Goal: Information Seeking & Learning: Learn about a topic

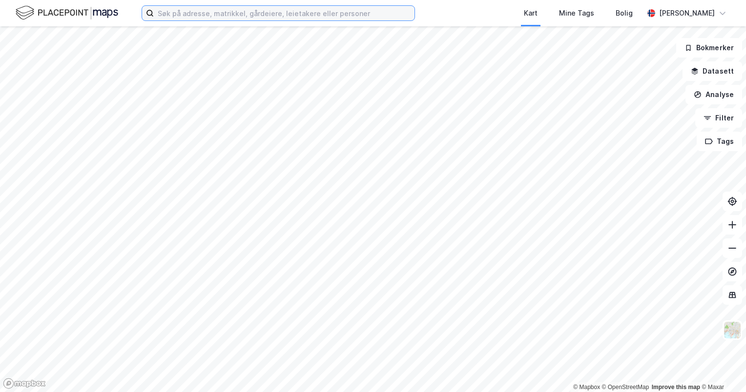
click at [252, 10] on input at bounding box center [284, 13] width 261 height 15
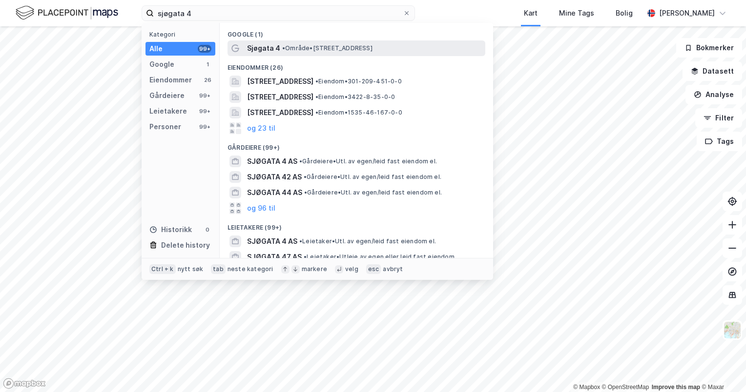
click at [256, 47] on span "Sjøgata 4" at bounding box center [263, 48] width 33 height 12
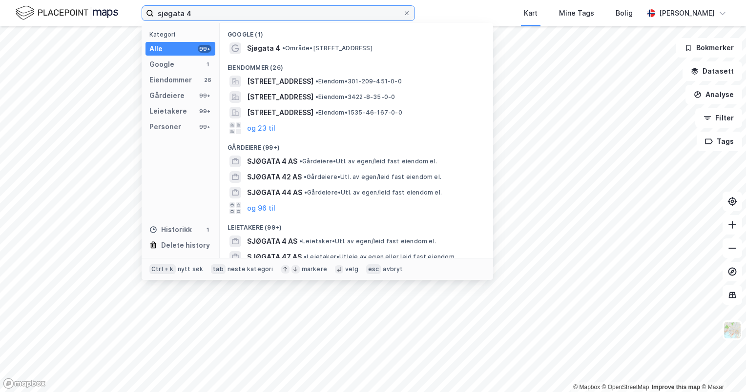
click at [194, 15] on input "sjøgata 4" at bounding box center [278, 13] width 249 height 15
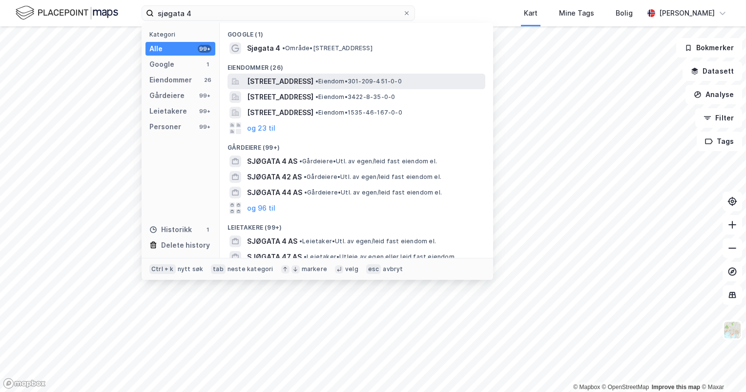
click at [312, 78] on span "[STREET_ADDRESS]" at bounding box center [280, 82] width 66 height 12
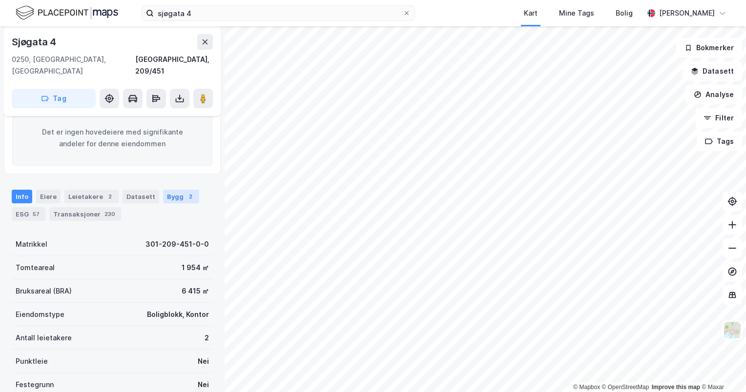
click at [172, 190] on div "Bygg 2" at bounding box center [181, 197] width 36 height 14
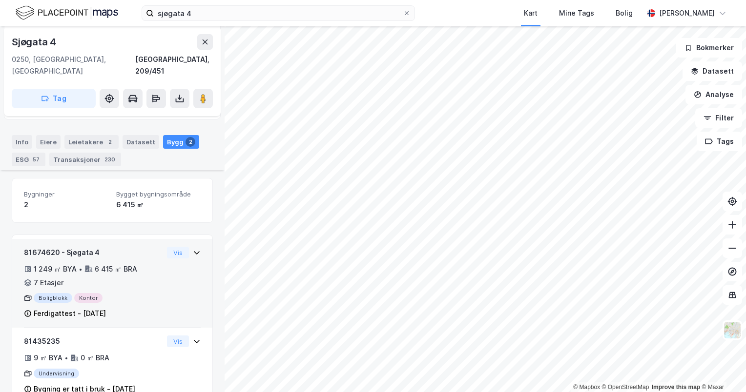
scroll to position [215, 0]
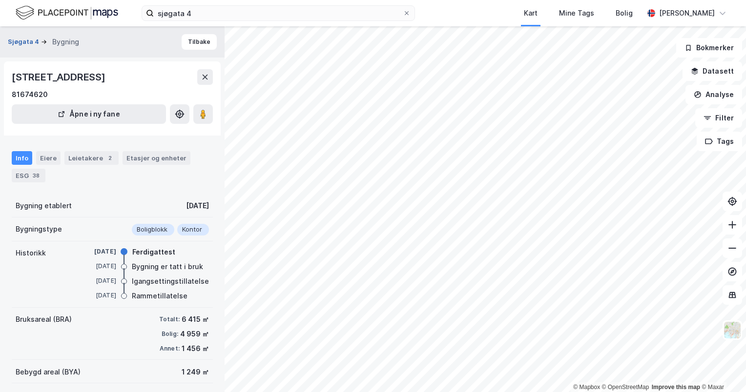
click at [23, 42] on button "Sjøgata 4" at bounding box center [24, 42] width 33 height 10
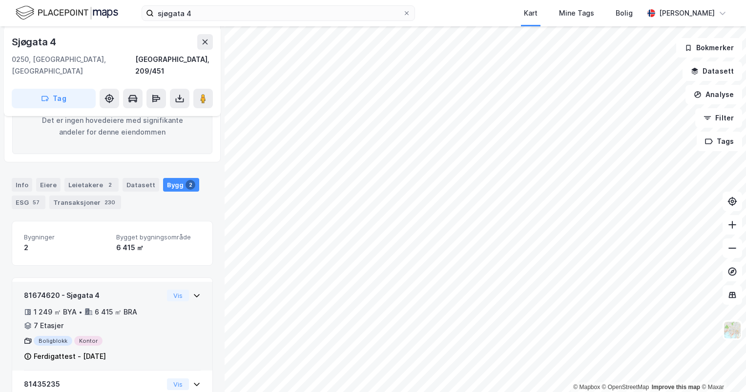
scroll to position [215, 0]
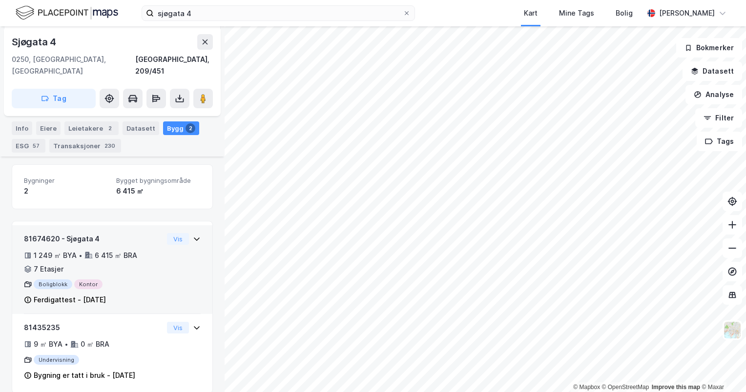
click at [142, 250] on div "1 249 ㎡ BYA • 6 415 ㎡ BRA • 7 Etasjer" at bounding box center [93, 262] width 139 height 25
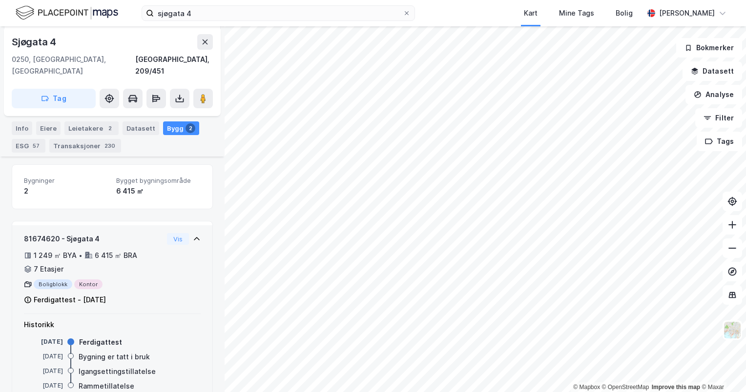
click at [142, 250] on div "1 249 ㎡ BYA • 6 415 ㎡ BRA • 7 Etasjer" at bounding box center [93, 262] width 139 height 25
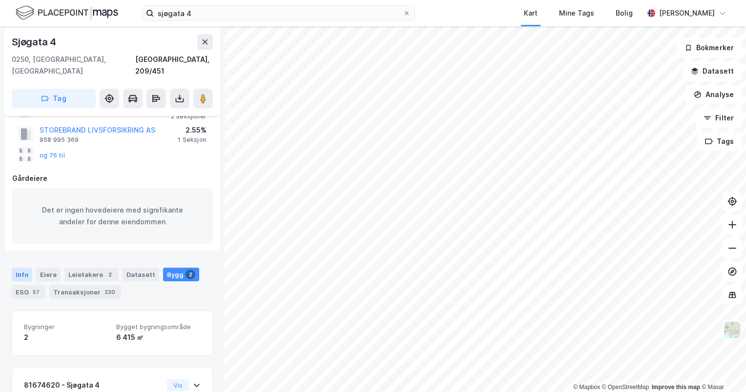
click at [24, 268] on div "Info" at bounding box center [22, 275] width 20 height 14
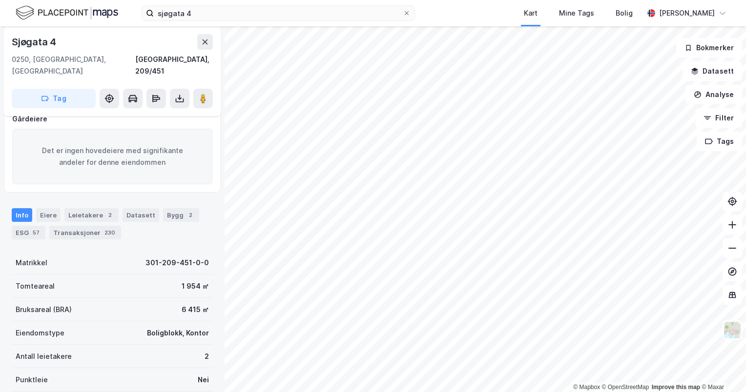
scroll to position [166, 0]
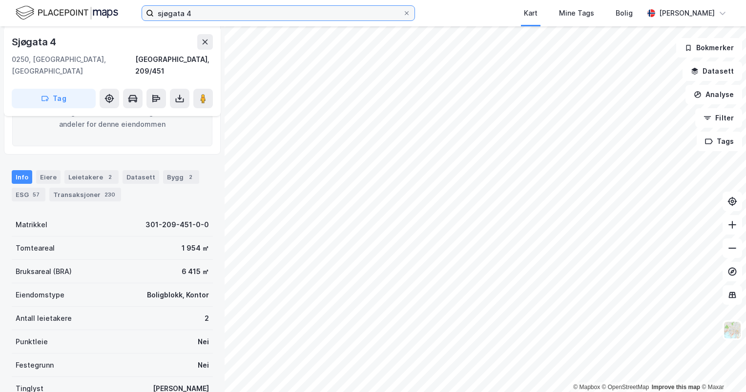
click at [211, 13] on input "sjøgata 4" at bounding box center [278, 13] width 249 height 15
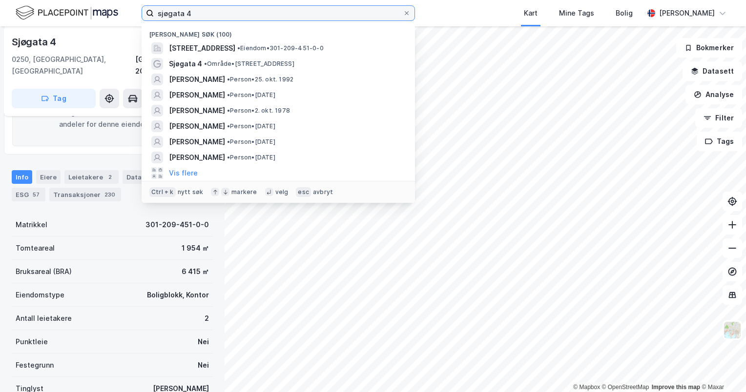
click at [211, 13] on input "sjøgata 4" at bounding box center [278, 13] width 249 height 15
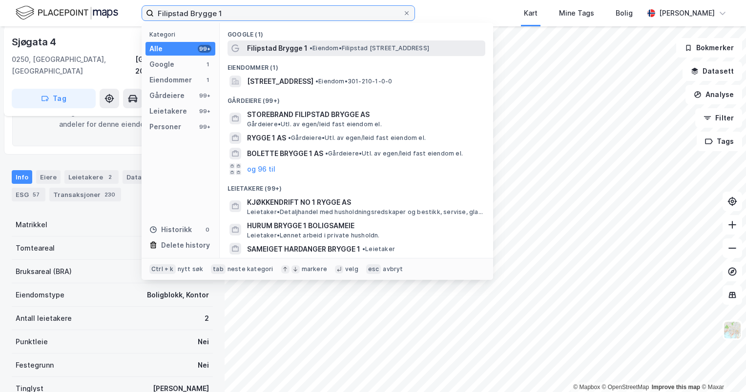
type input "Filipstad Brygge 1"
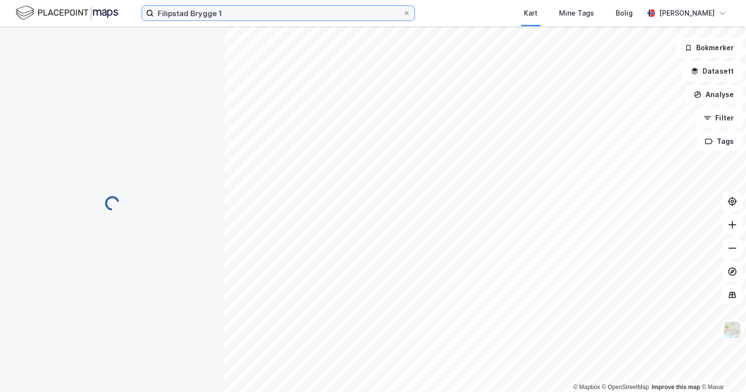
scroll to position [166, 0]
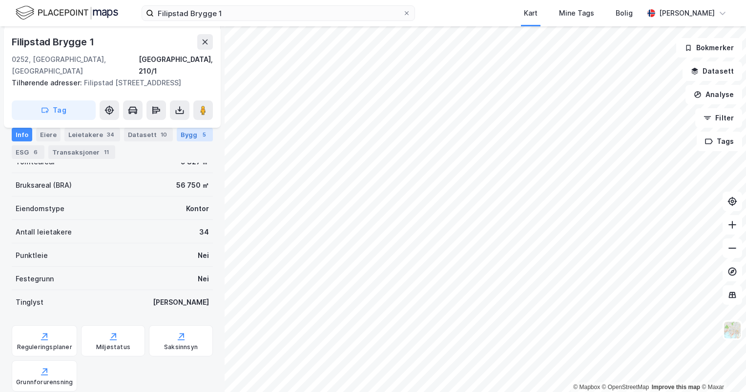
click at [199, 135] on div "5" at bounding box center [204, 135] width 10 height 10
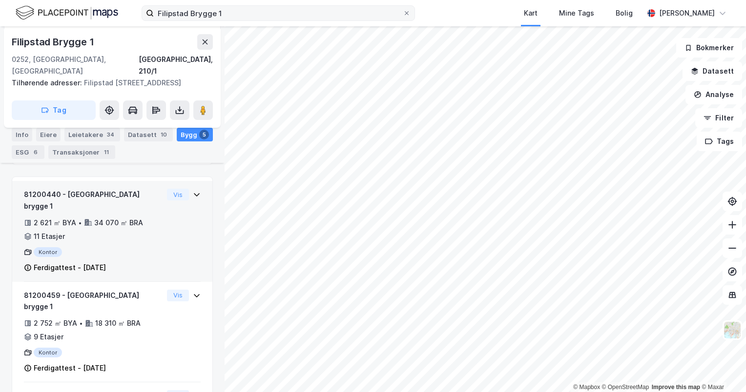
scroll to position [176, 0]
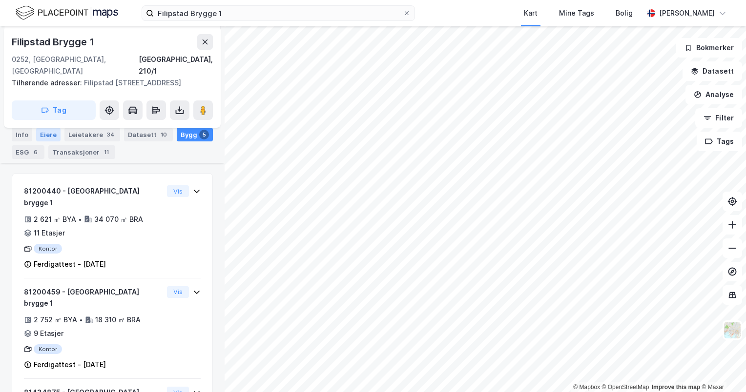
click at [36, 134] on div "Eiere" at bounding box center [48, 135] width 24 height 14
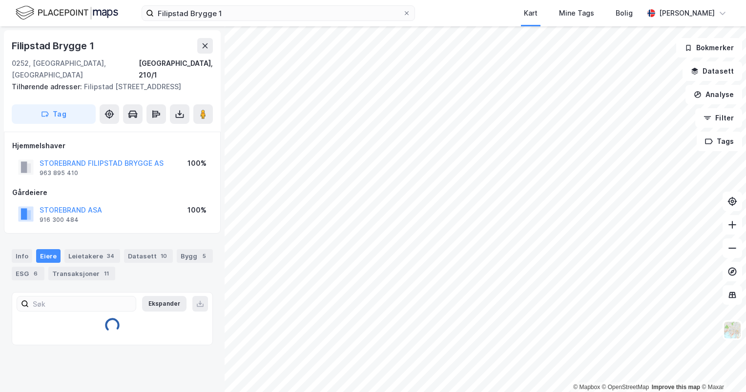
click at [16, 140] on div "Hjemmelshaver" at bounding box center [112, 146] width 200 height 12
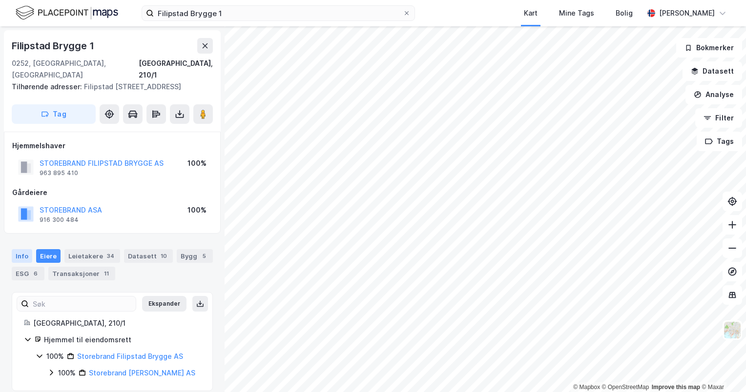
click at [24, 251] on div "Info" at bounding box center [22, 256] width 20 height 14
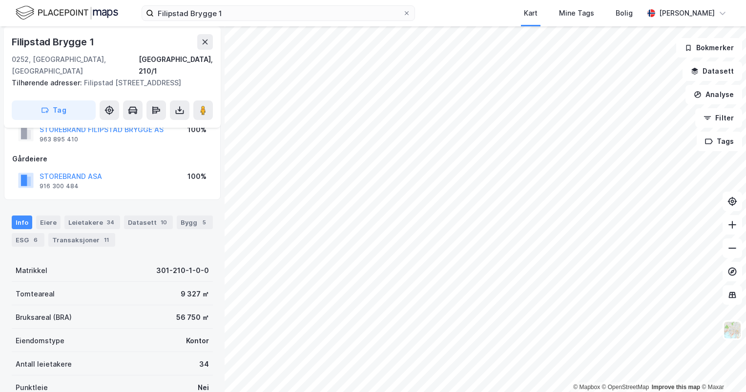
scroll to position [49, 0]
